Goal: Task Accomplishment & Management: Use online tool/utility

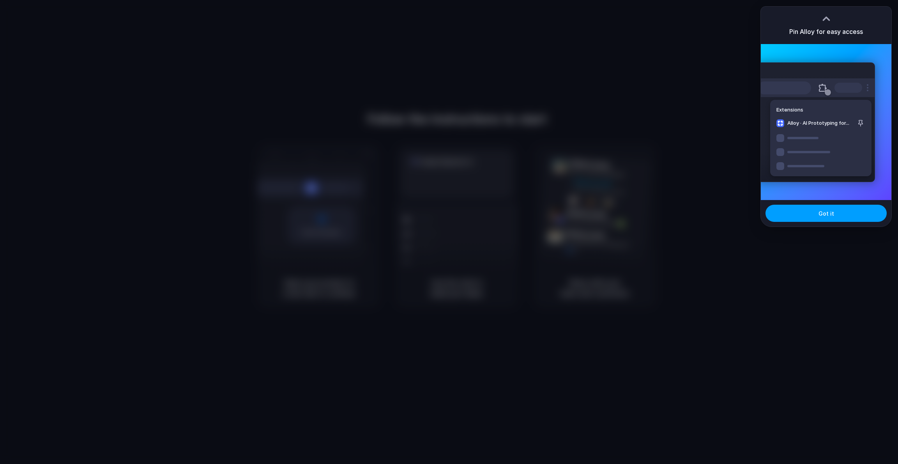
click at [829, 211] on span "Got it" at bounding box center [827, 213] width 16 height 8
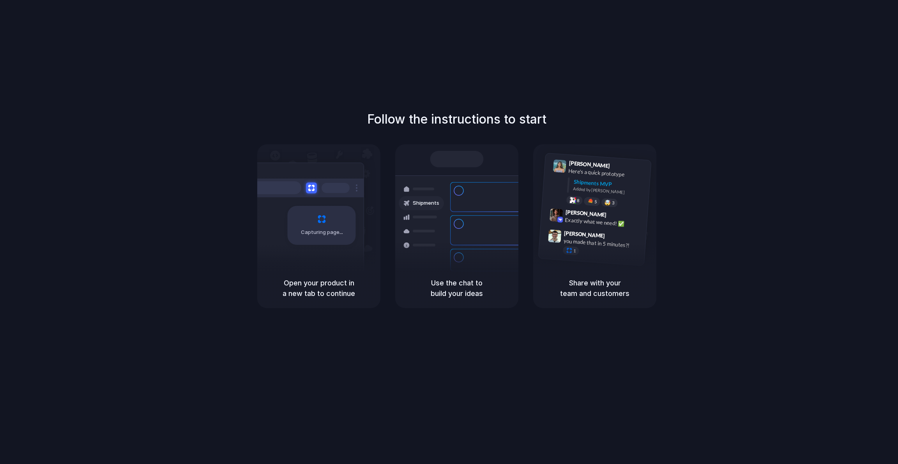
click at [852, 60] on div "Follow the instructions to start Capturing page Open your product in a new tab …" at bounding box center [457, 240] width 914 height 480
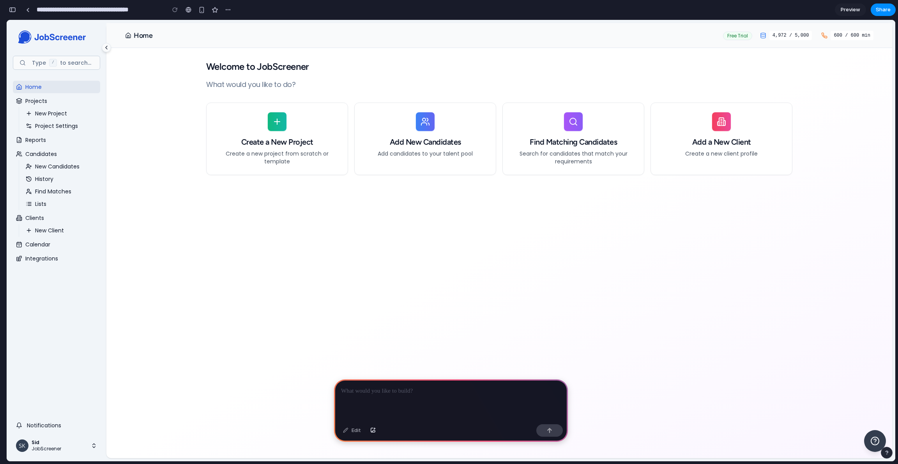
click at [377, 396] on div at bounding box center [451, 400] width 234 height 42
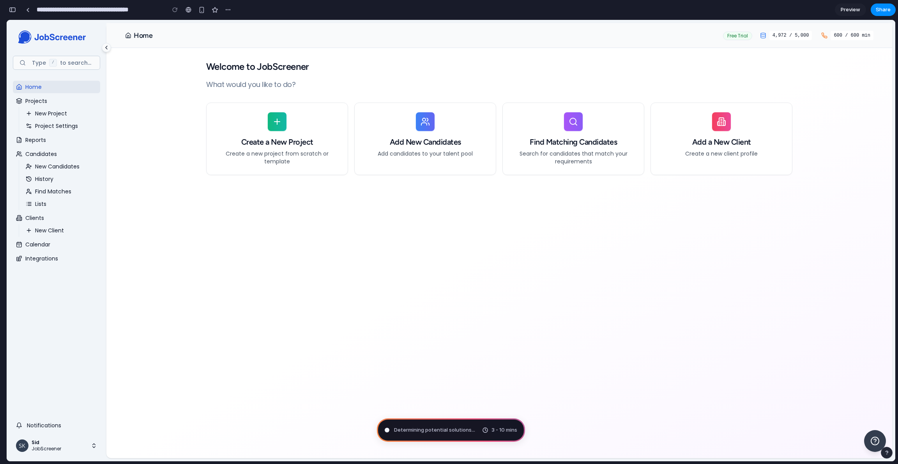
click at [386, 218] on main "Toggle Sidebar Home Free Trial 4,972 / 5,000 600 / 600 min Welcome to JobScreen…" at bounding box center [499, 240] width 786 height 435
click at [887, 452] on div "button" at bounding box center [886, 452] width 5 height 5
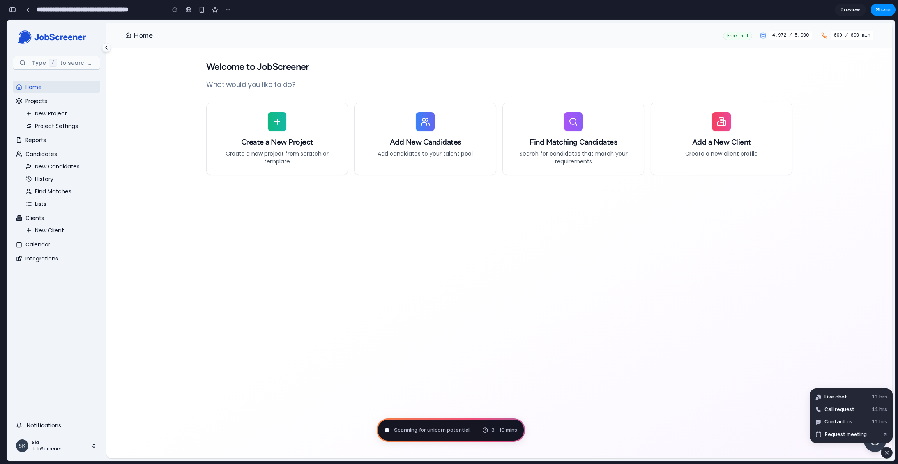
click at [888, 454] on div "button" at bounding box center [887, 452] width 7 height 9
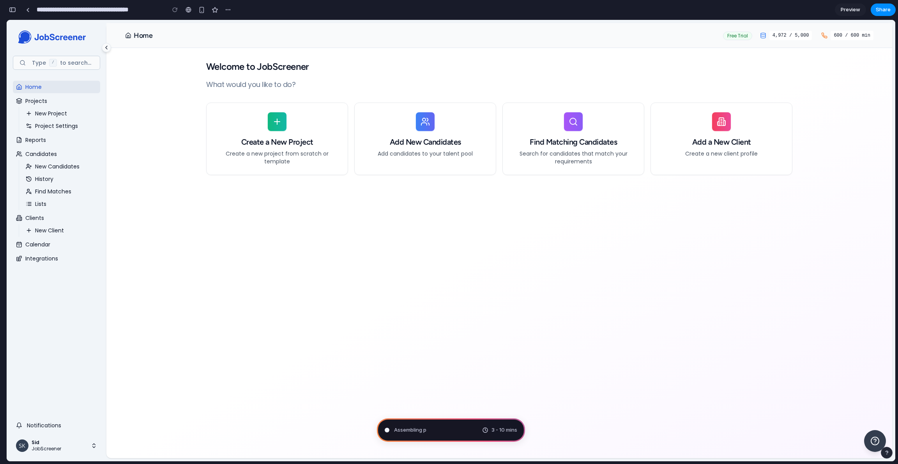
type input "**********"
